Goal: Information Seeking & Learning: Learn about a topic

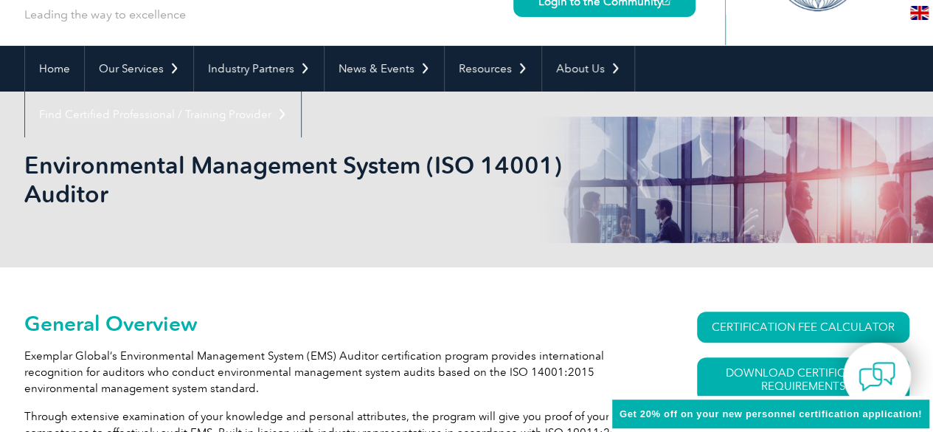
scroll to position [99, 0]
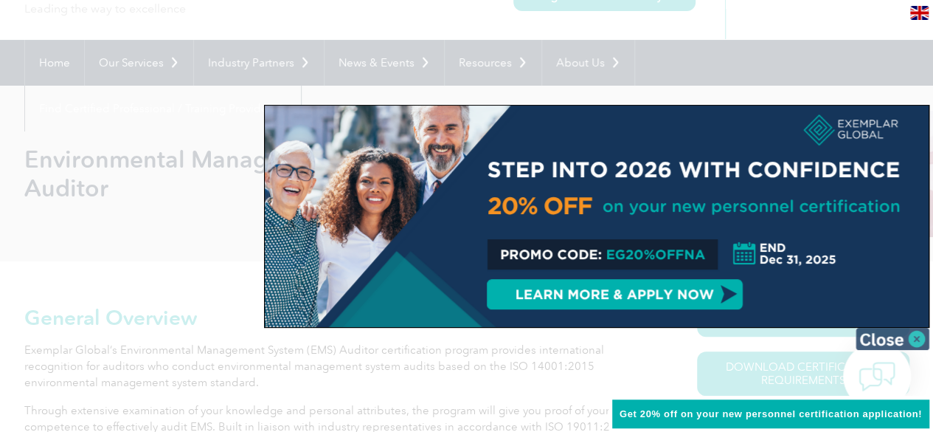
click at [899, 341] on img at bounding box center [893, 339] width 74 height 22
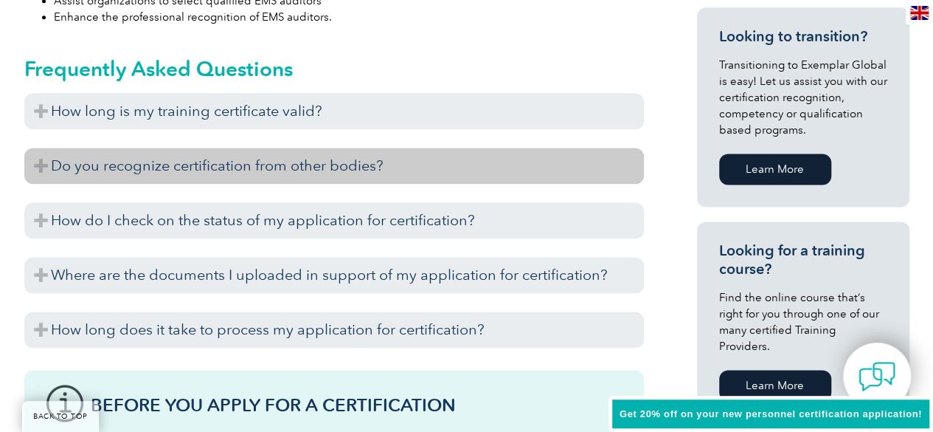
scroll to position [962, 0]
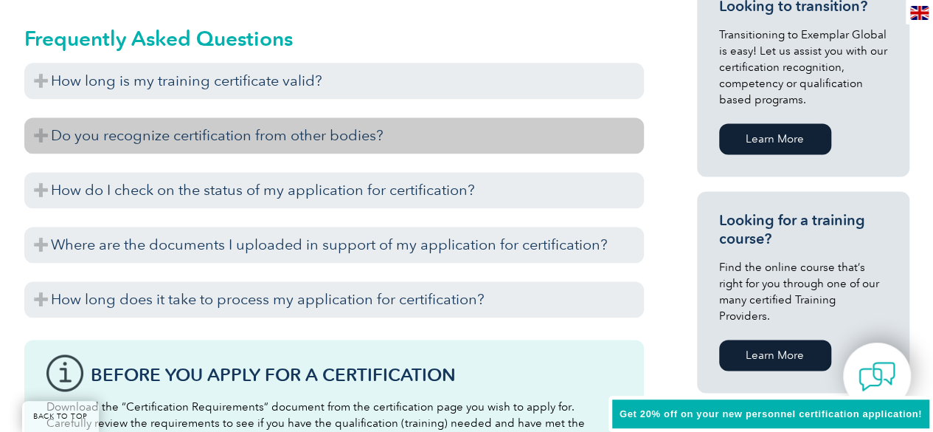
click at [400, 203] on h3 "How do I check on the status of my application for certification?" at bounding box center [334, 190] width 620 height 36
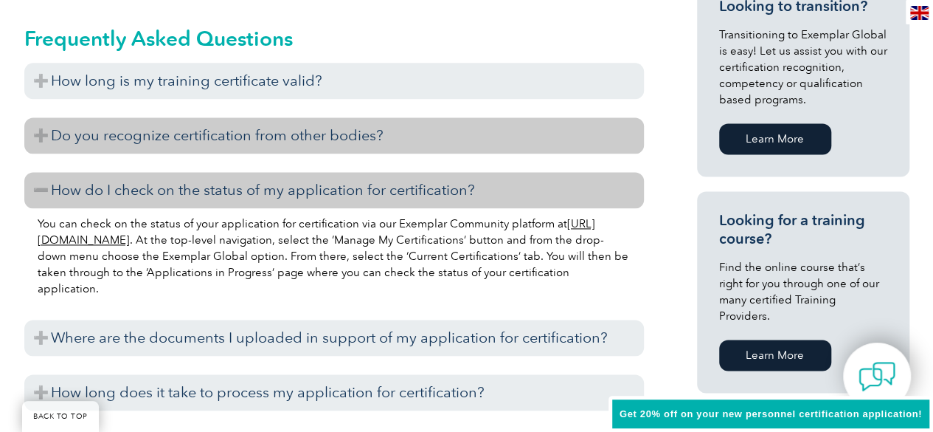
click at [400, 203] on h3 "How do I check on the status of my application for certification?" at bounding box center [334, 190] width 620 height 36
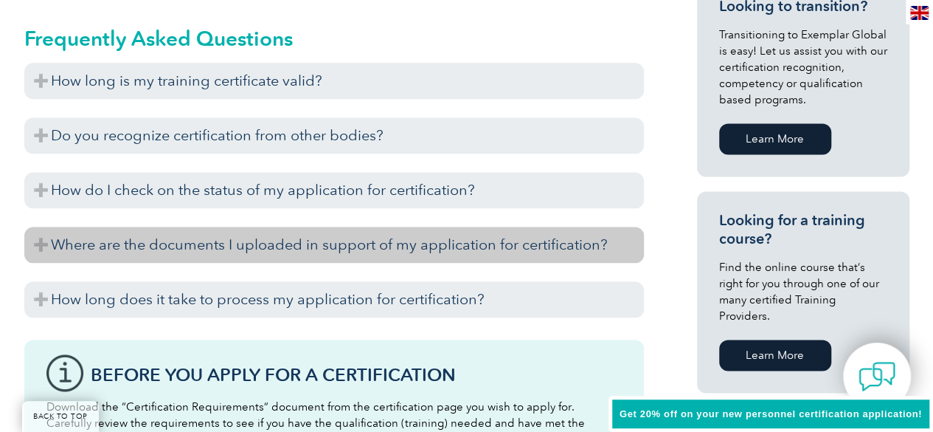
click at [379, 243] on h3 "Where are the documents I uploaded in support of my application for certificati…" at bounding box center [334, 244] width 620 height 36
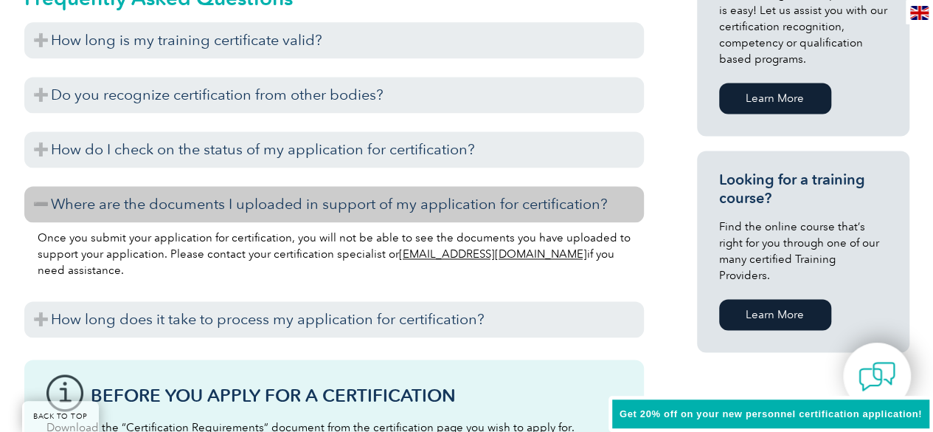
scroll to position [1005, 0]
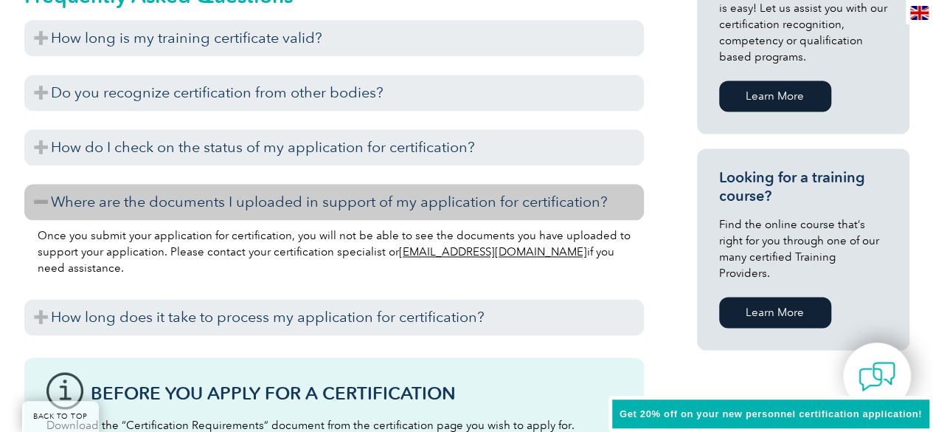
click at [350, 206] on h3 "Where are the documents I uploaded in support of my application for certificati…" at bounding box center [334, 202] width 620 height 36
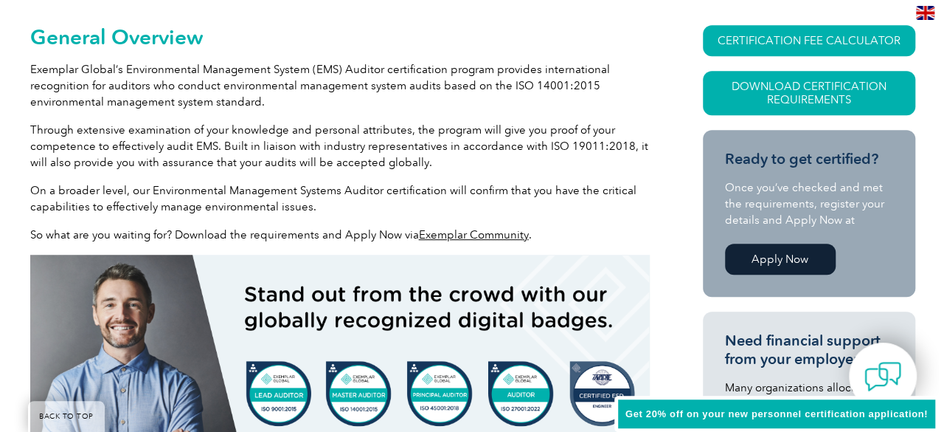
scroll to position [378, 0]
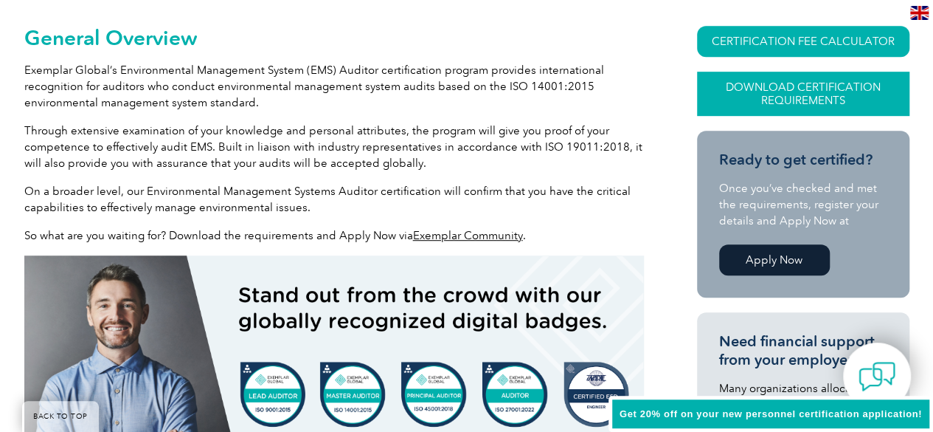
click at [764, 93] on link "Download Certification Requirements" at bounding box center [803, 94] width 212 height 44
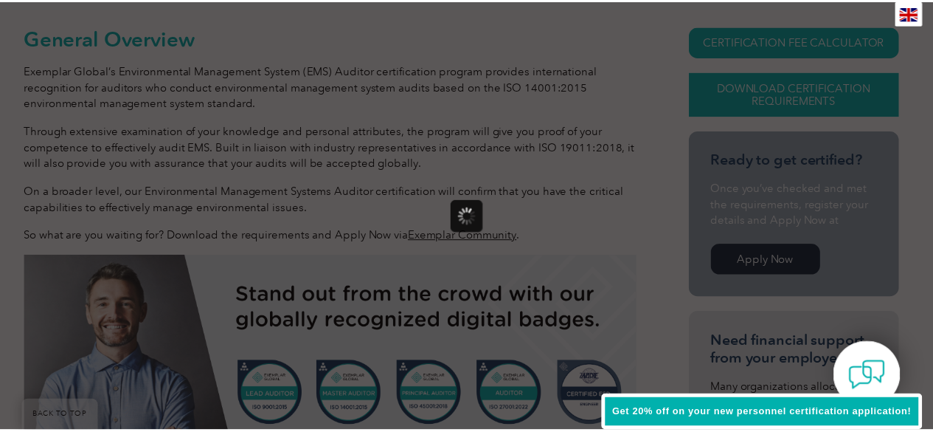
scroll to position [0, 0]
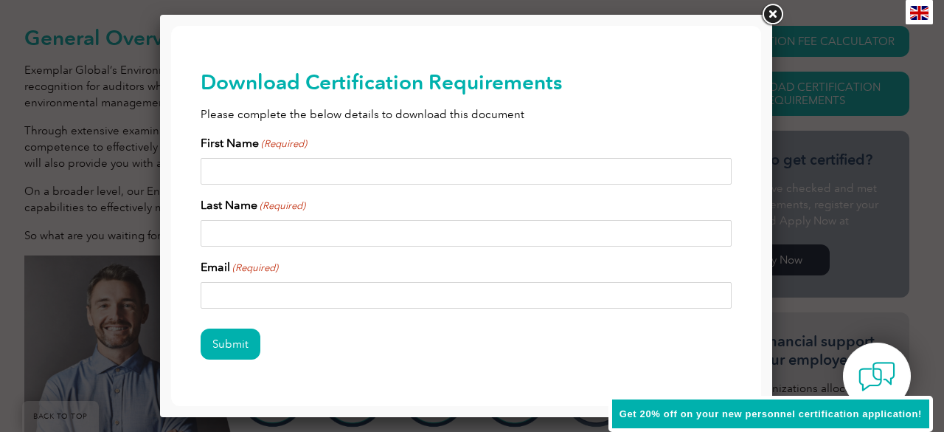
click at [778, 10] on link at bounding box center [772, 14] width 27 height 27
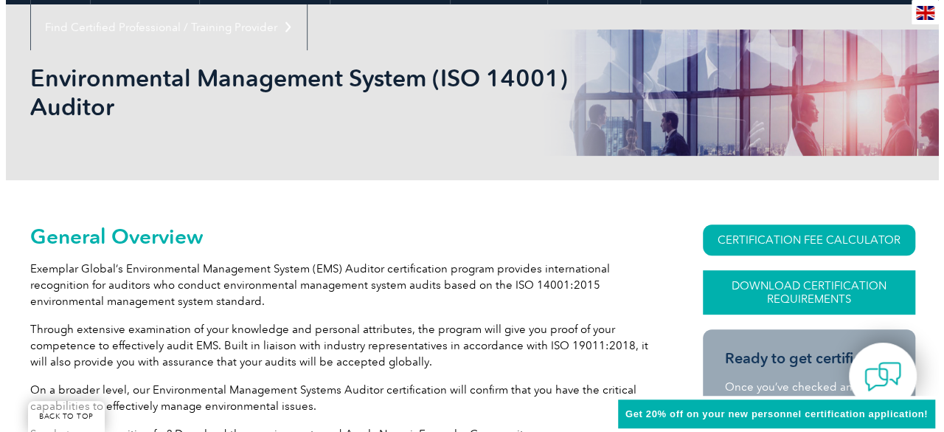
scroll to position [181, 0]
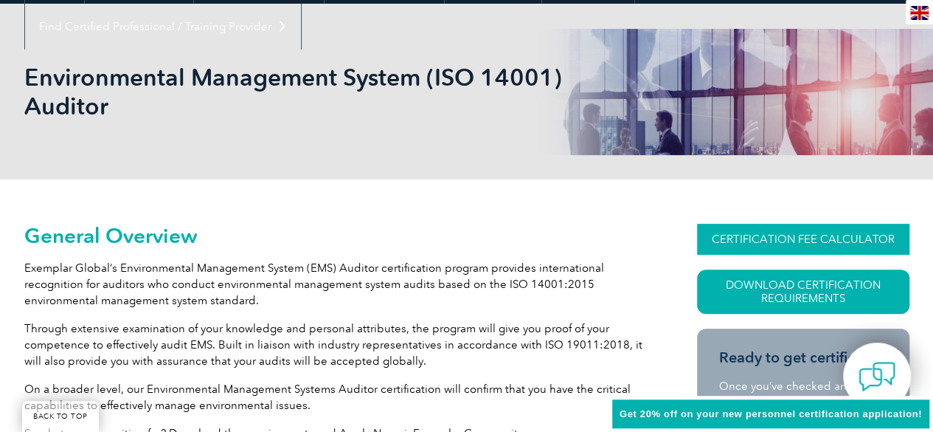
click at [758, 252] on link "CERTIFICATION FEE CALCULATOR" at bounding box center [803, 239] width 212 height 31
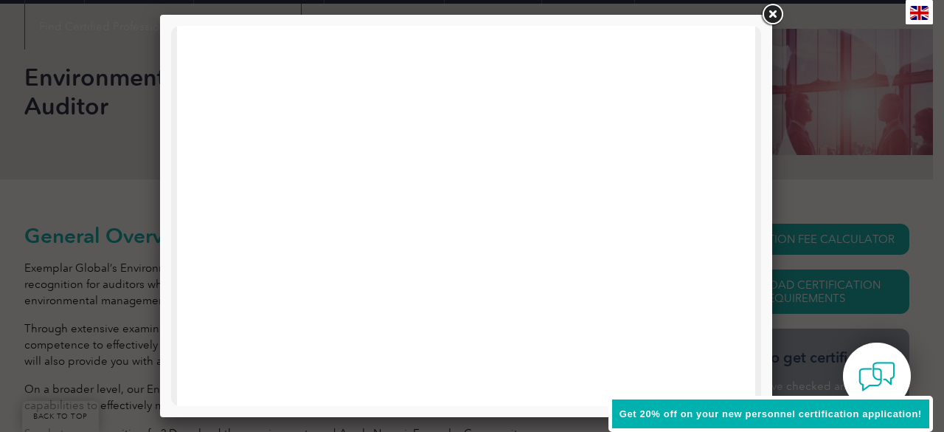
scroll to position [766, 0]
click at [778, 16] on link at bounding box center [772, 14] width 27 height 27
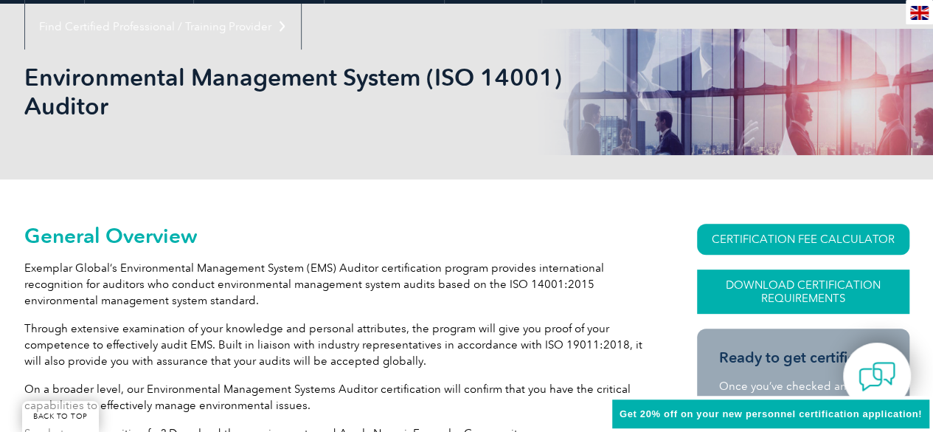
click at [727, 295] on link "Download Certification Requirements" at bounding box center [803, 291] width 212 height 44
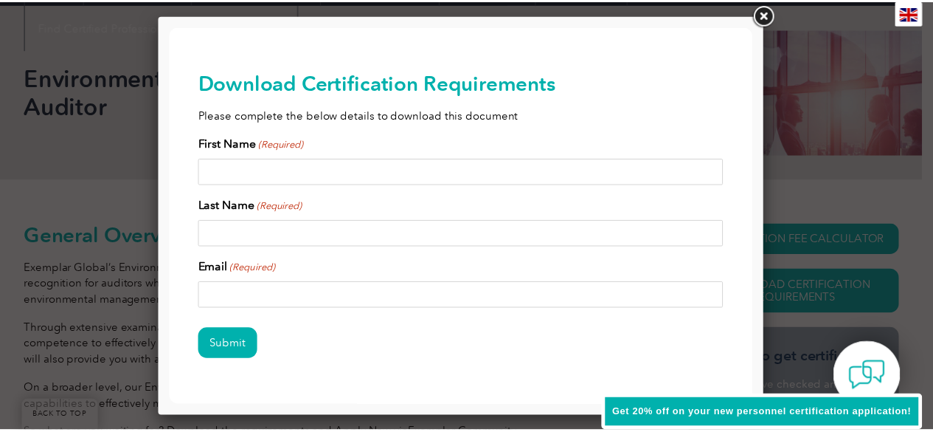
scroll to position [43, 0]
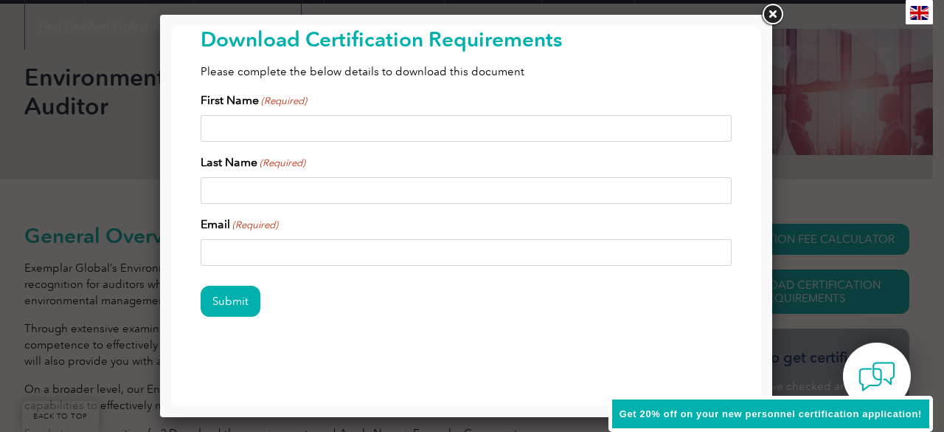
click at [317, 132] on input "First Name (Required)" at bounding box center [466, 128] width 531 height 27
type input "Pablo"
type input "Nunez"
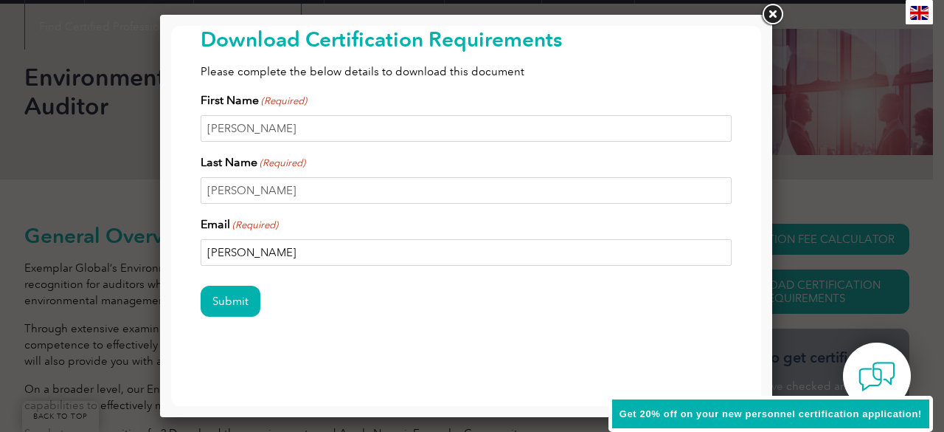
type input "nunez"
click at [779, 17] on link at bounding box center [772, 14] width 27 height 27
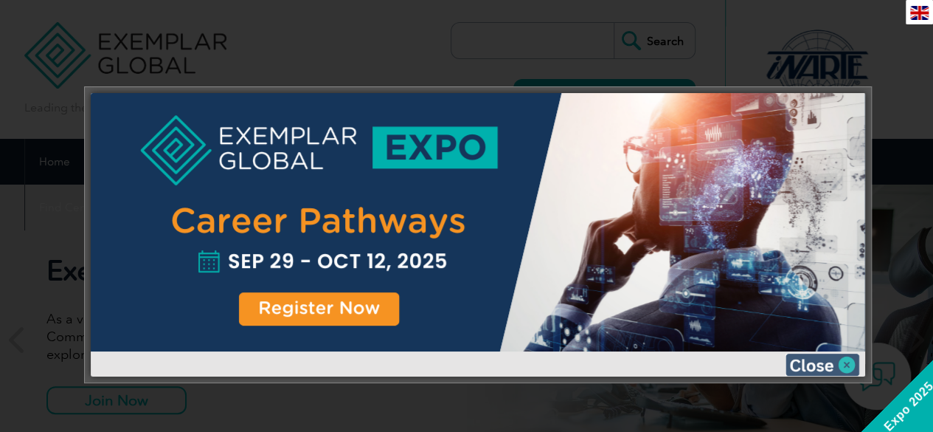
click at [501, 241] on div at bounding box center [478, 222] width 775 height 258
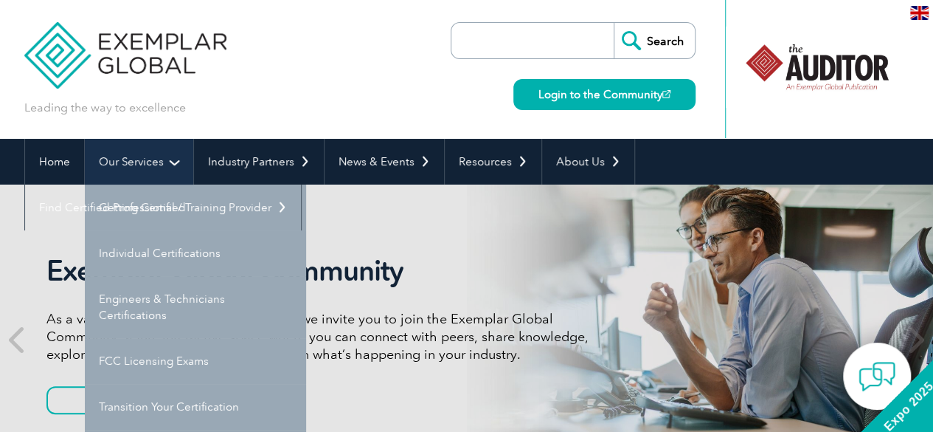
click at [124, 160] on link "Our Services" at bounding box center [139, 162] width 108 height 46
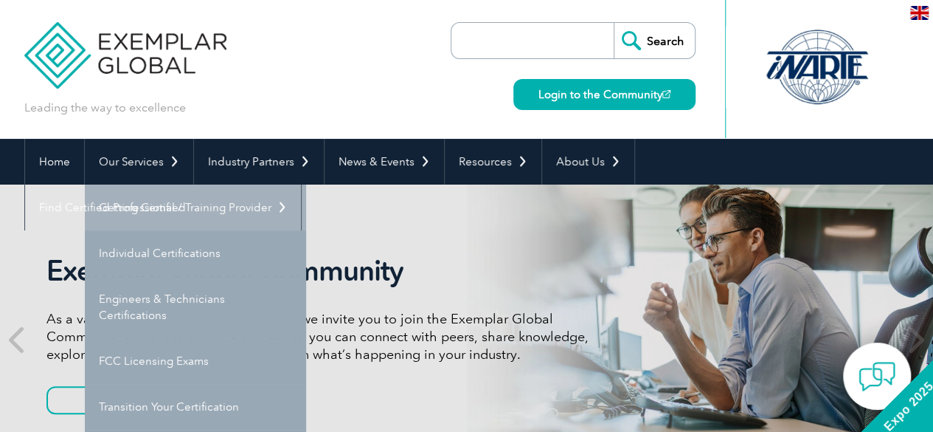
click at [148, 198] on link "Getting Certified" at bounding box center [195, 207] width 221 height 46
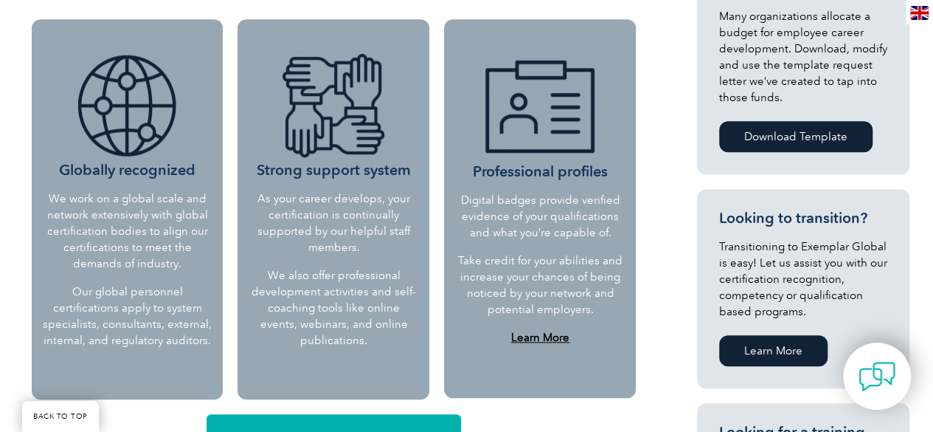
scroll to position [618, 0]
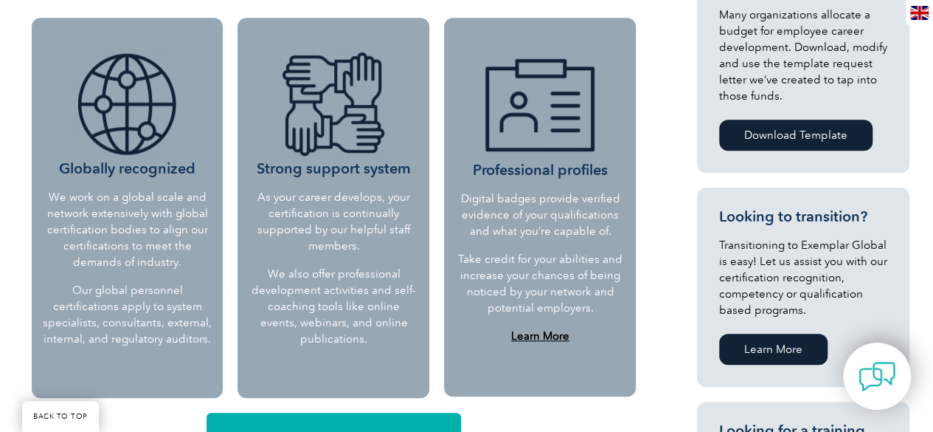
drag, startPoint x: 657, startPoint y: 232, endPoint x: 515, endPoint y: 212, distance: 143.1
click at [515, 212] on p "Digital badges provide verified evidence of your qualifications and what you’re…" at bounding box center [540, 214] width 167 height 49
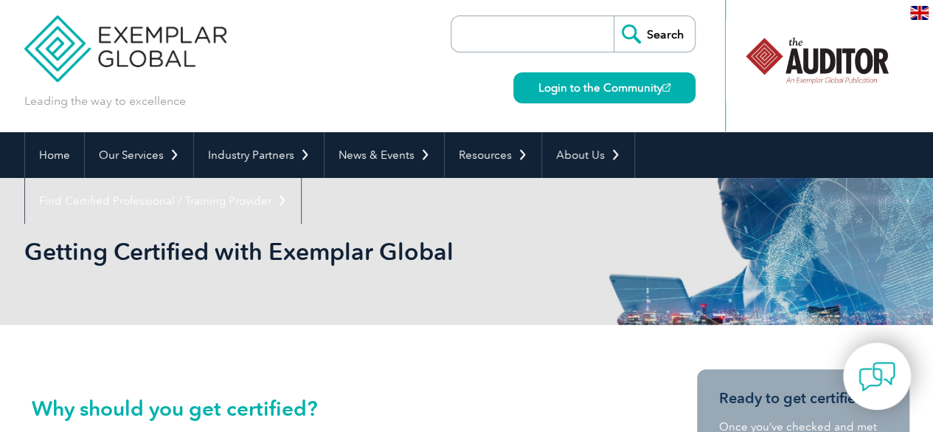
scroll to position [6, 0]
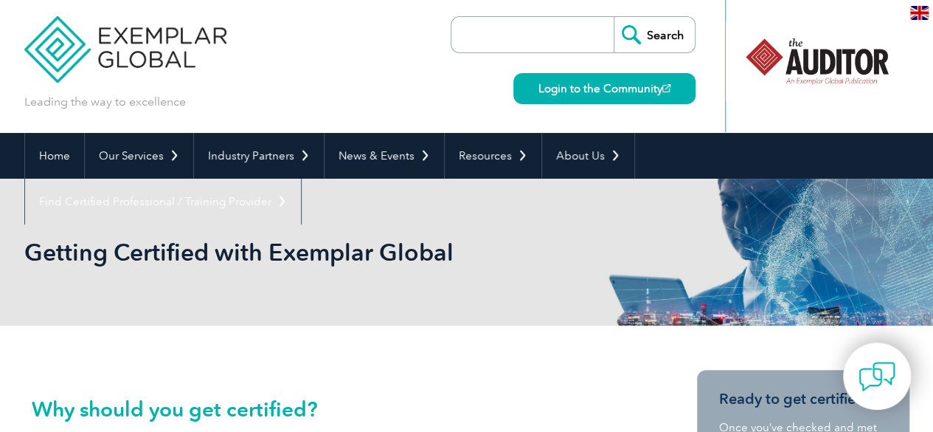
click at [504, 50] on input "search" at bounding box center [536, 34] width 155 height 35
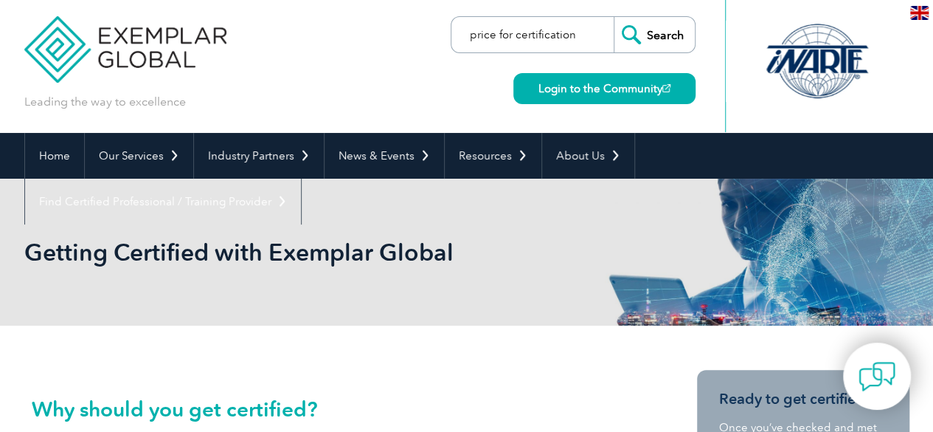
type input "price for certification"
click at [614, 17] on input "Search" at bounding box center [654, 34] width 81 height 35
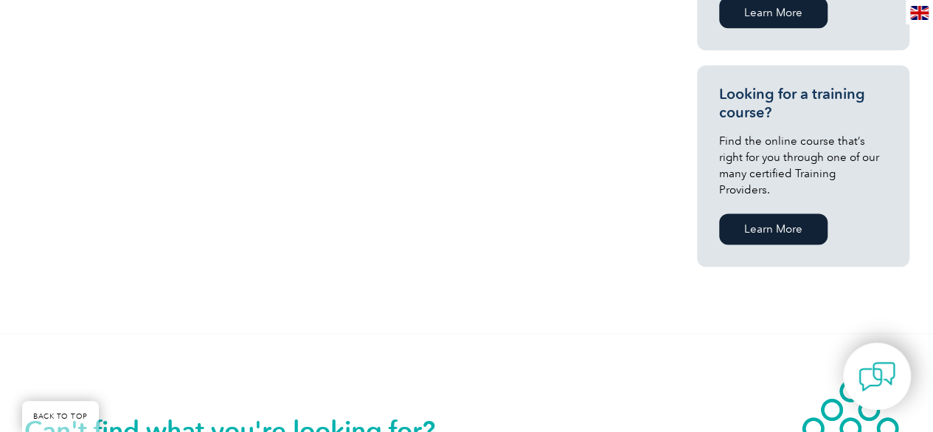
scroll to position [983, 0]
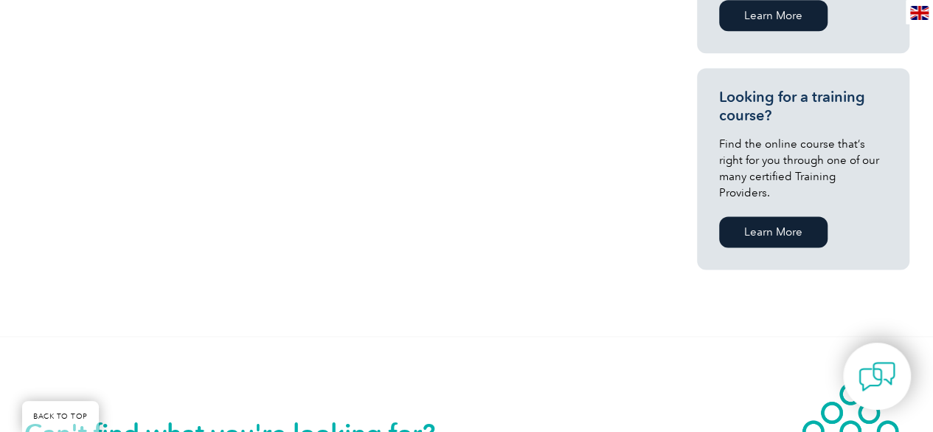
click at [750, 235] on section "Looking for a training course? Find the online course that’s right for you thro…" at bounding box center [803, 168] width 212 height 201
click at [755, 230] on link "Learn More" at bounding box center [773, 231] width 108 height 31
click at [772, 221] on link "Learn More" at bounding box center [773, 231] width 108 height 31
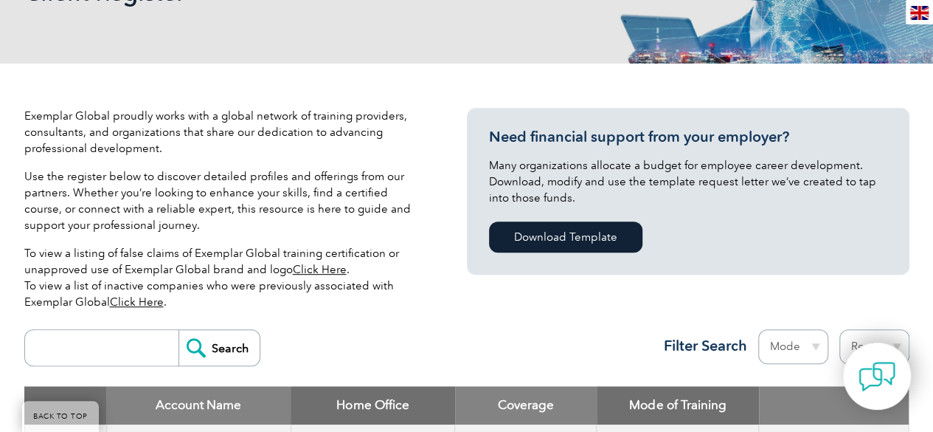
scroll to position [325, 0]
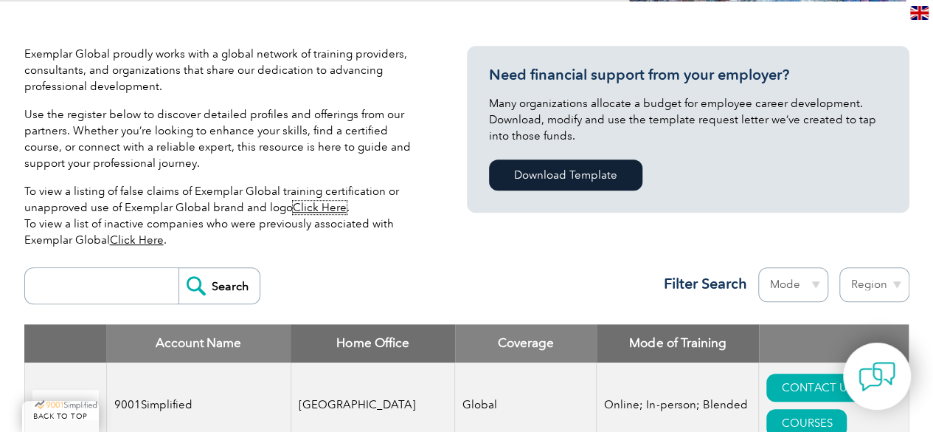
click at [327, 214] on p "To view a listing of false claims of Exemplar Global training certification or …" at bounding box center [223, 215] width 398 height 65
click at [328, 207] on link "Click Here" at bounding box center [320, 207] width 54 height 13
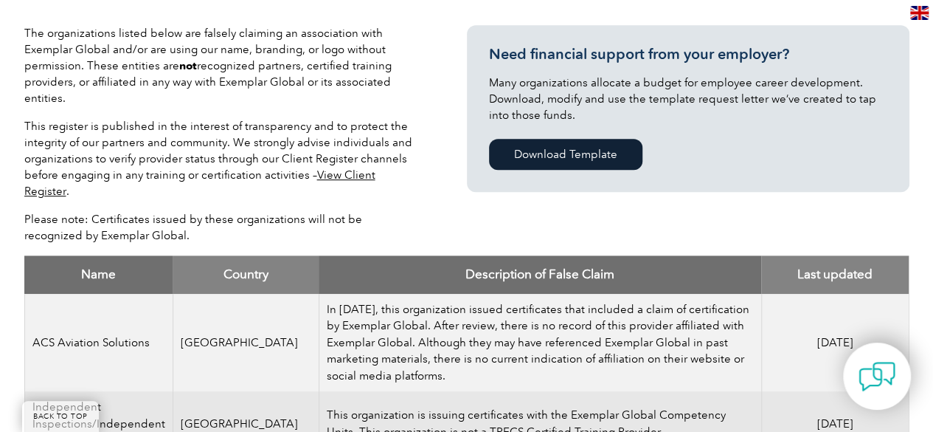
scroll to position [368, 0]
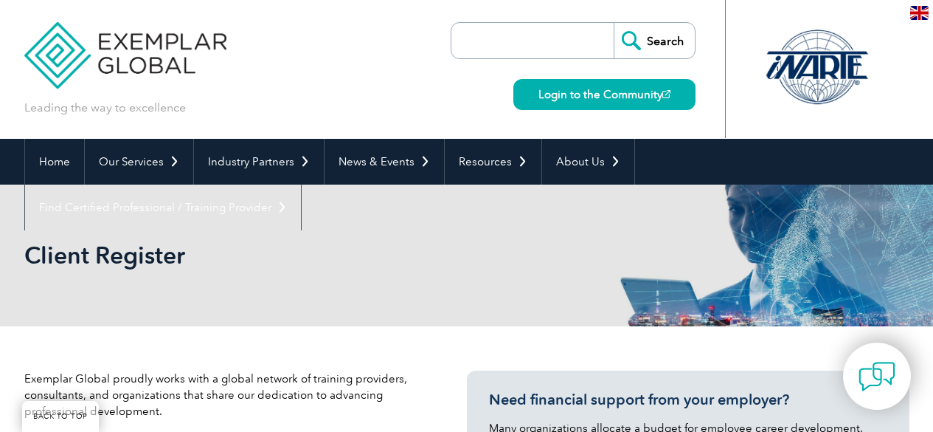
scroll to position [325, 0]
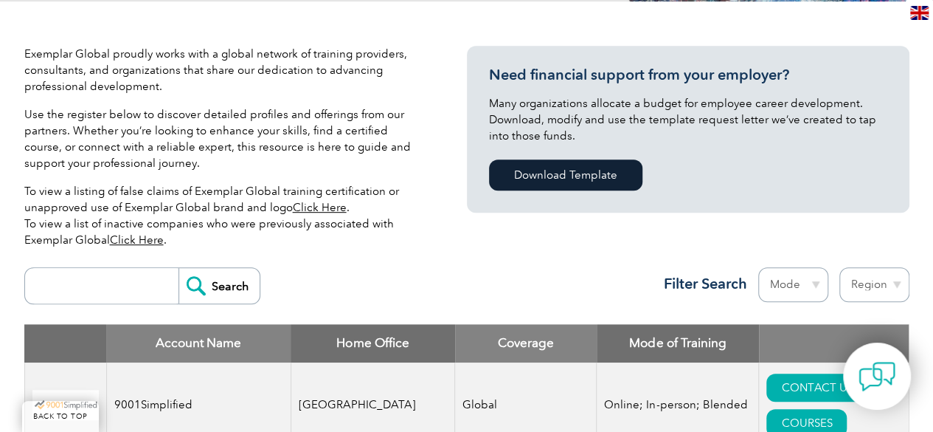
click at [152, 241] on link "Click Here" at bounding box center [137, 239] width 54 height 13
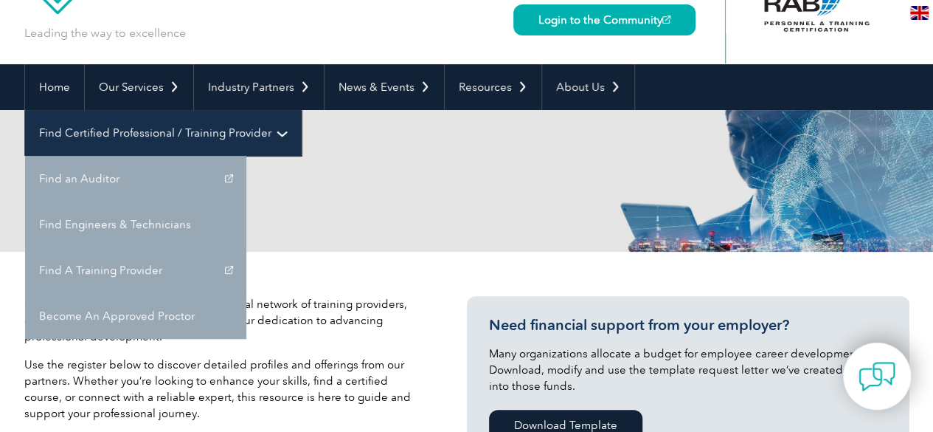
scroll to position [0, 0]
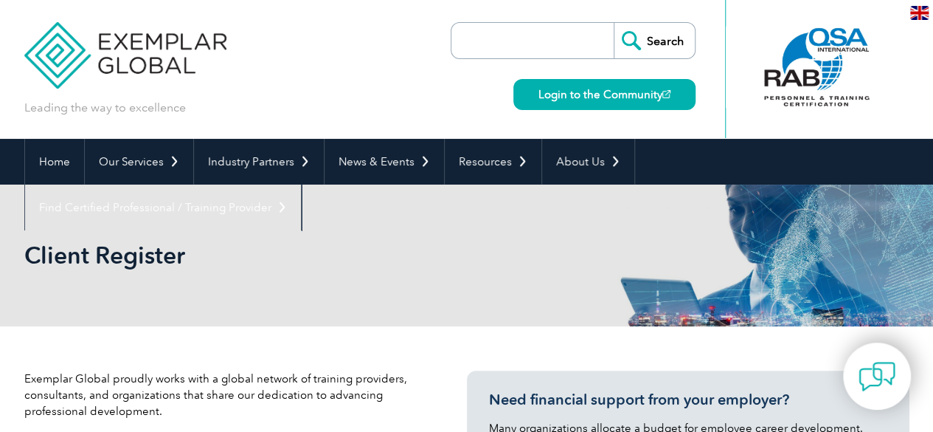
click at [556, 46] on input "search" at bounding box center [536, 40] width 155 height 35
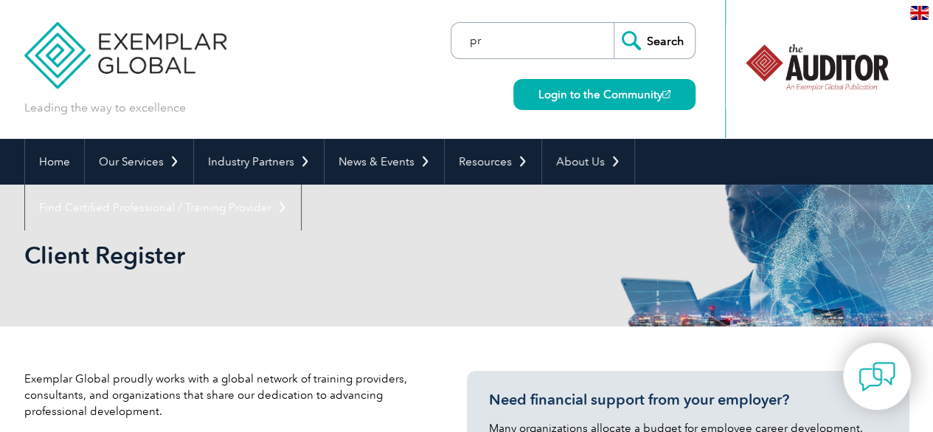
type input "p"
type input "calculator"
click at [614, 23] on input "Search" at bounding box center [654, 40] width 81 height 35
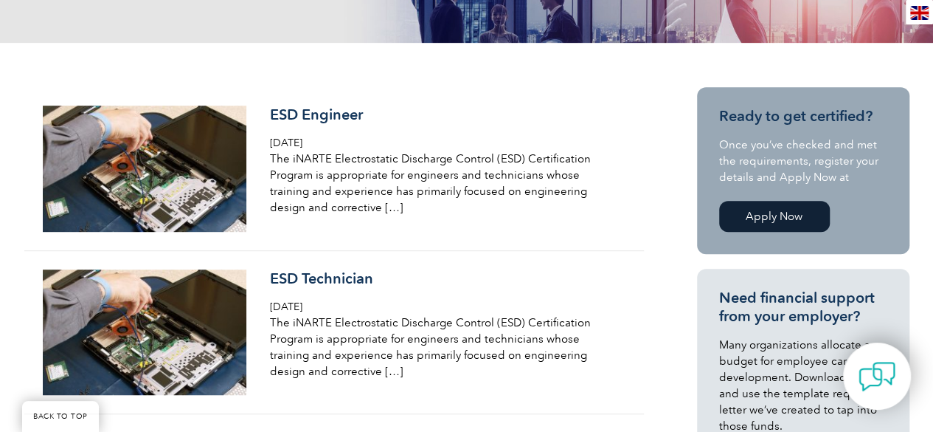
scroll to position [321, 0]
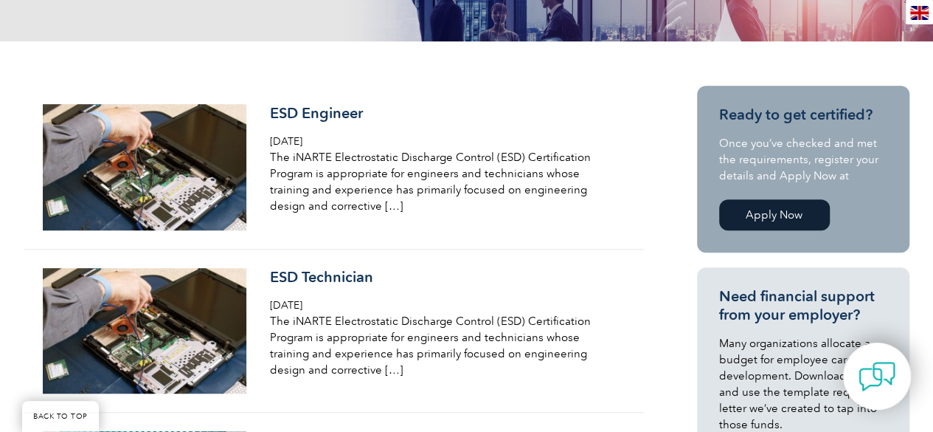
click at [740, 205] on link "Apply Now" at bounding box center [774, 214] width 111 height 31
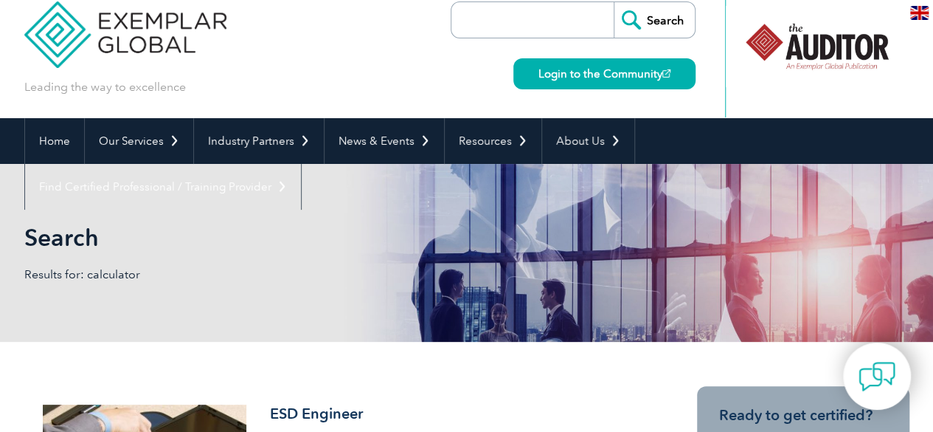
scroll to position [0, 0]
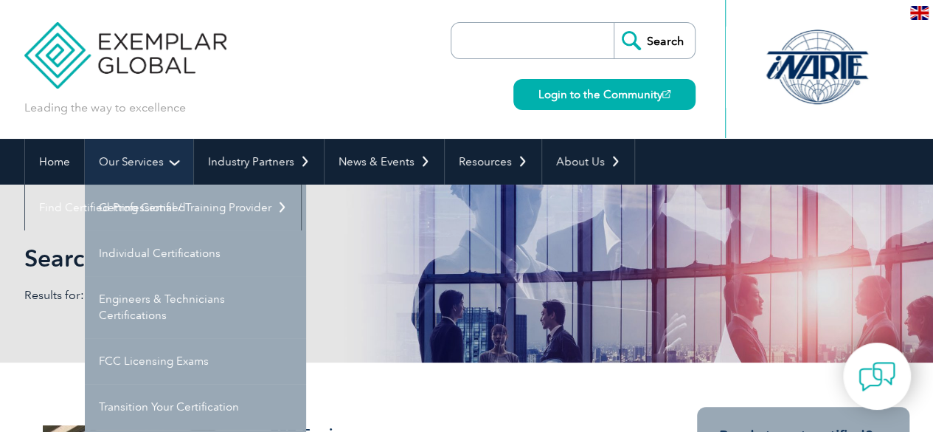
click at [85, 156] on link "Our Services" at bounding box center [139, 162] width 108 height 46
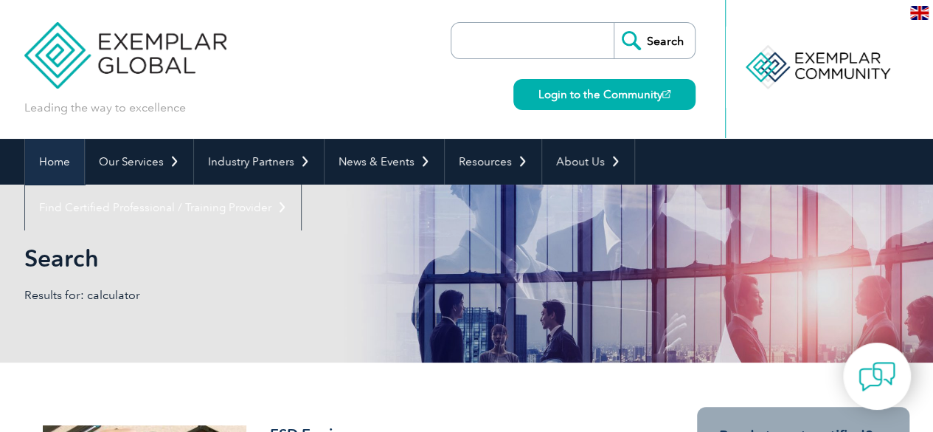
click at [71, 156] on link "Home" at bounding box center [54, 162] width 59 height 46
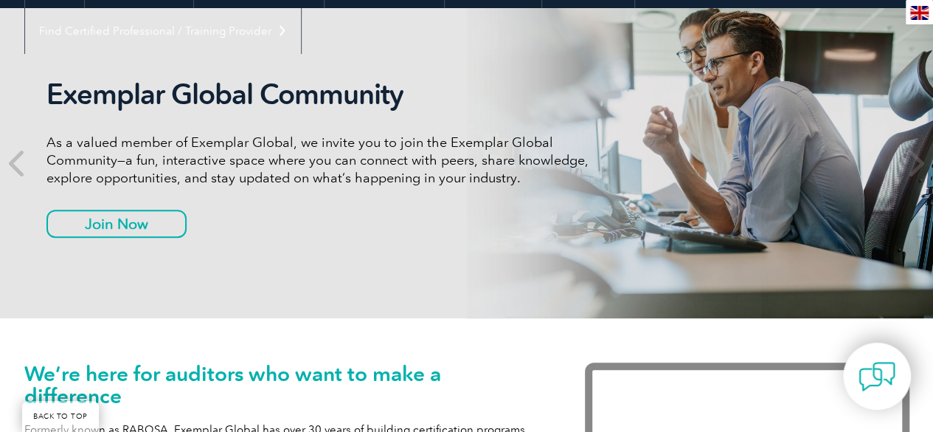
scroll to position [147, 0]
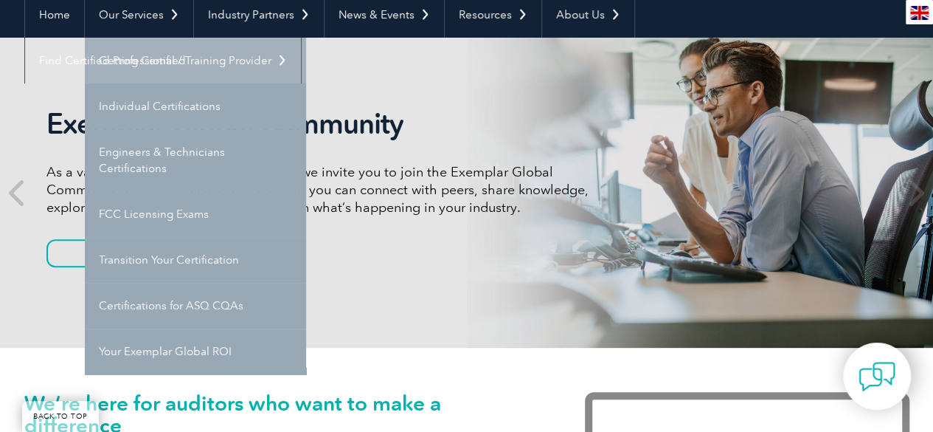
click at [139, 52] on link "Getting Certified" at bounding box center [195, 61] width 221 height 46
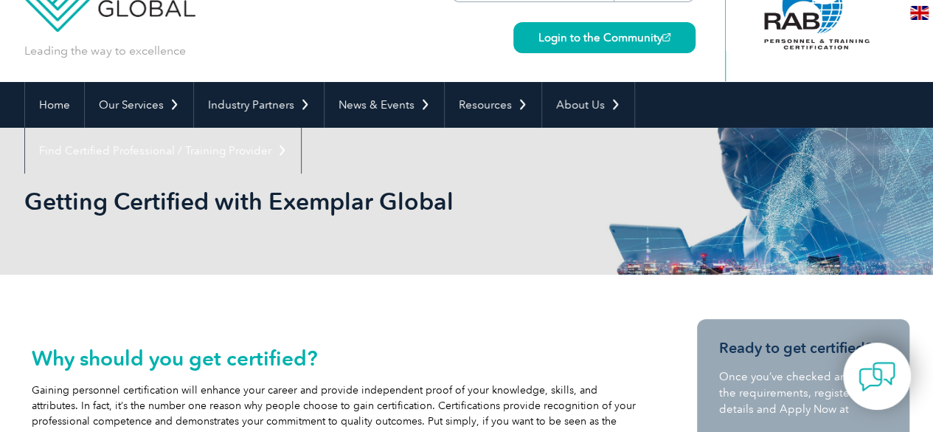
scroll to position [9, 0]
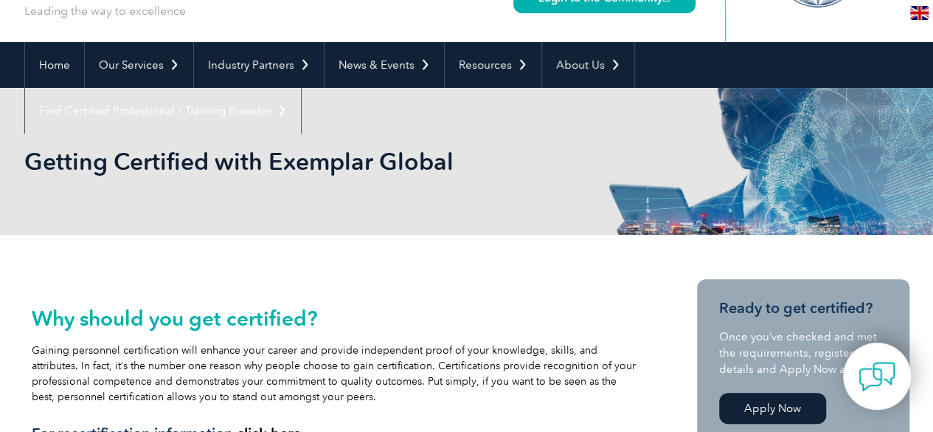
scroll to position [94, 0]
